Goal: Task Accomplishment & Management: Use online tool/utility

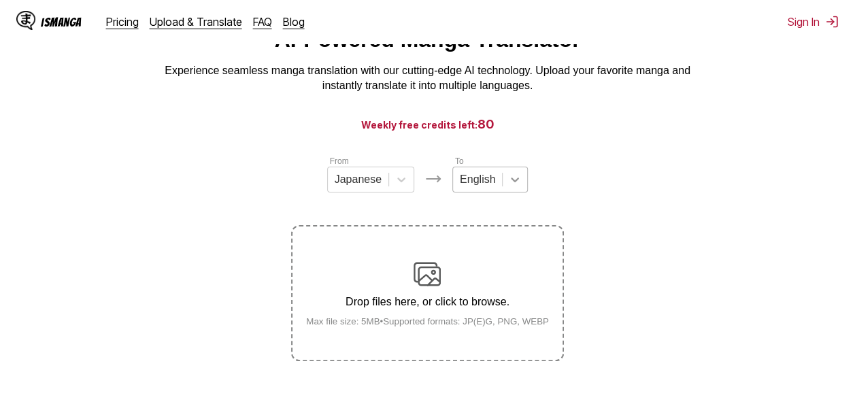
click at [507, 192] on div "English" at bounding box center [489, 180] width 75 height 26
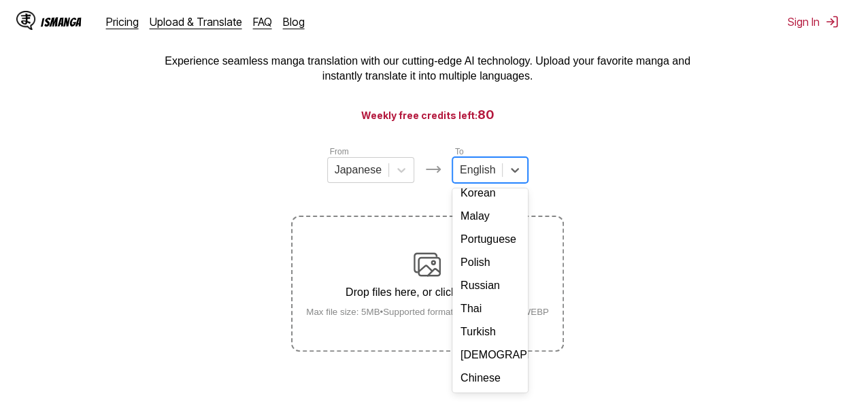
scroll to position [244, 0]
click at [475, 329] on div "Turkish" at bounding box center [489, 331] width 75 height 23
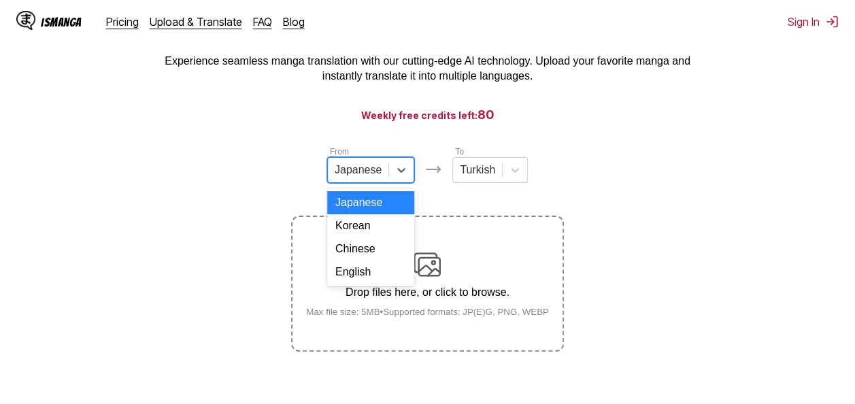
click at [373, 178] on div at bounding box center [358, 170] width 47 height 15
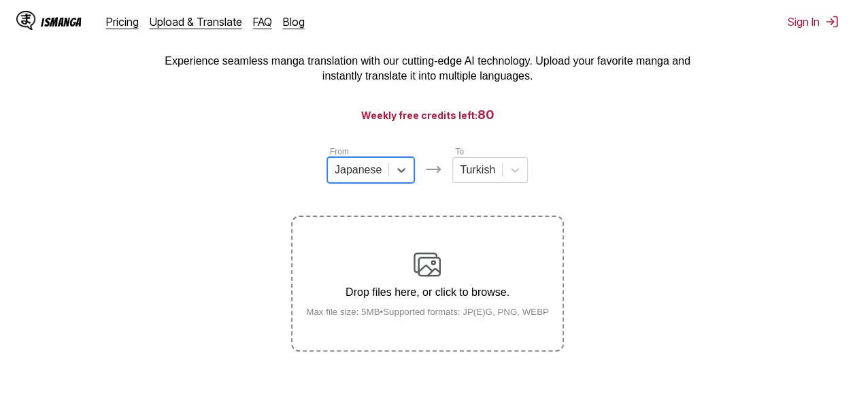
click at [373, 178] on div at bounding box center [358, 170] width 47 height 15
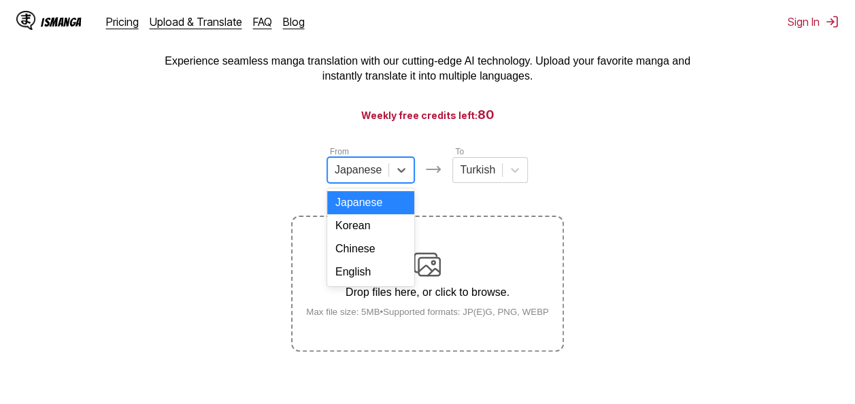
click at [373, 178] on div at bounding box center [358, 170] width 47 height 15
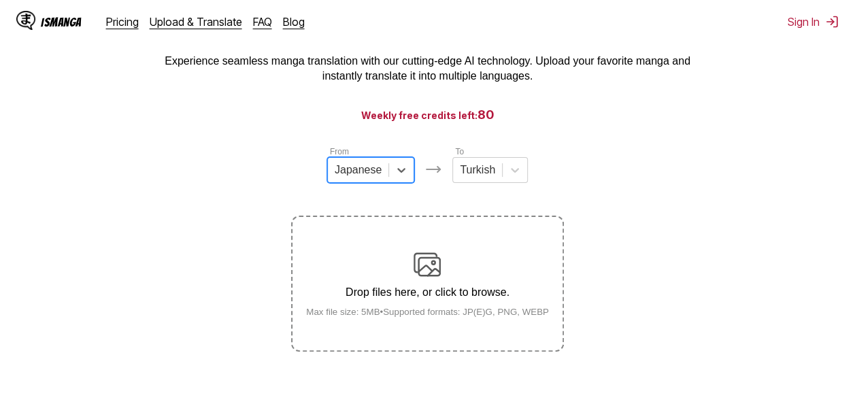
click at [371, 174] on div at bounding box center [358, 170] width 47 height 15
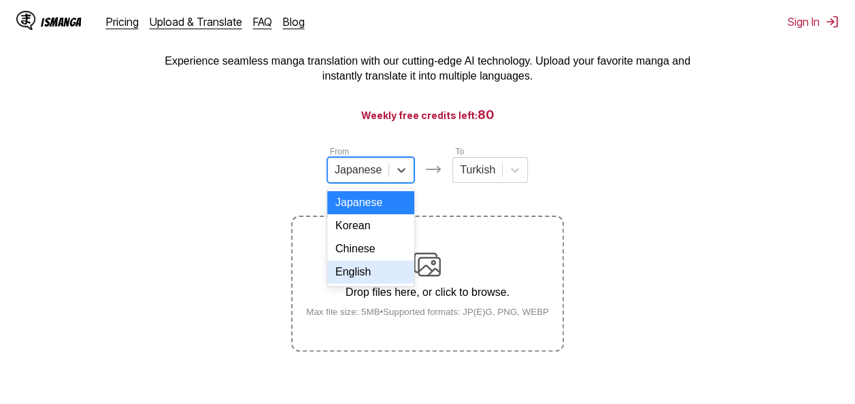
click at [379, 284] on div "English" at bounding box center [370, 272] width 87 height 23
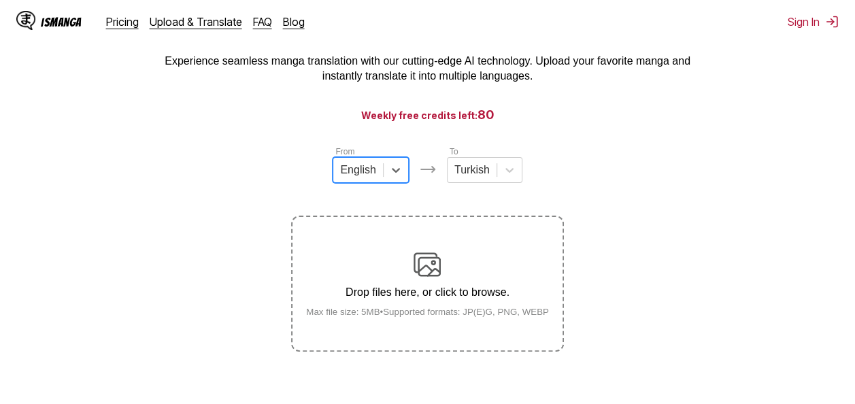
click at [412, 275] on div "Drop files here, or click to browse. Max file size: 5MB • Supported formats: JP…" at bounding box center [427, 284] width 265 height 66
click at [0, 0] on input "Drop files here, or click to browse. Max file size: 5MB • Supported formats: JP…" at bounding box center [0, 0] width 0 height 0
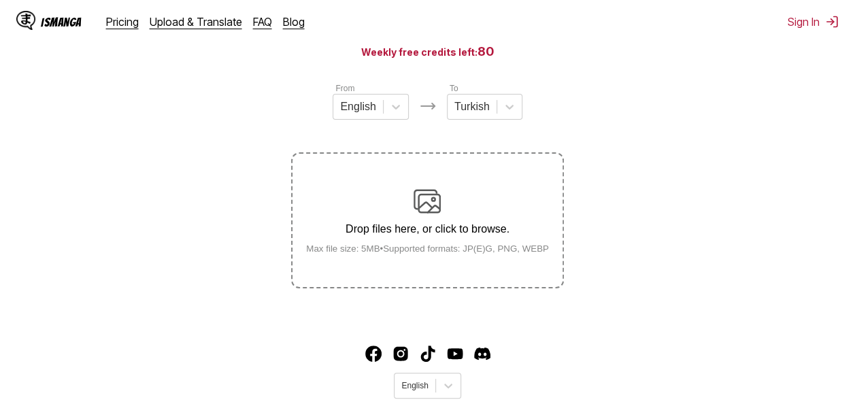
scroll to position [107, 0]
